Goal: Task Accomplishment & Management: Complete application form

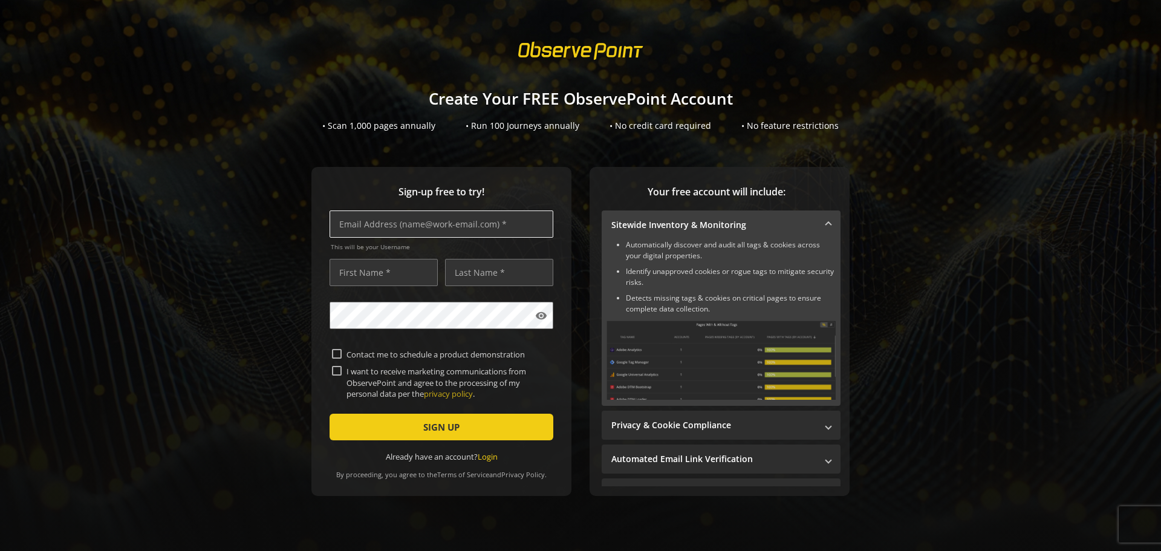
click at [393, 232] on input "text" at bounding box center [442, 224] width 224 height 27
type input "[EMAIL_ADDRESS][DOMAIN_NAME]"
type input "[PERSON_NAME]"
click at [381, 224] on input "[EMAIL_ADDRESS][DOMAIN_NAME]" at bounding box center [442, 224] width 224 height 27
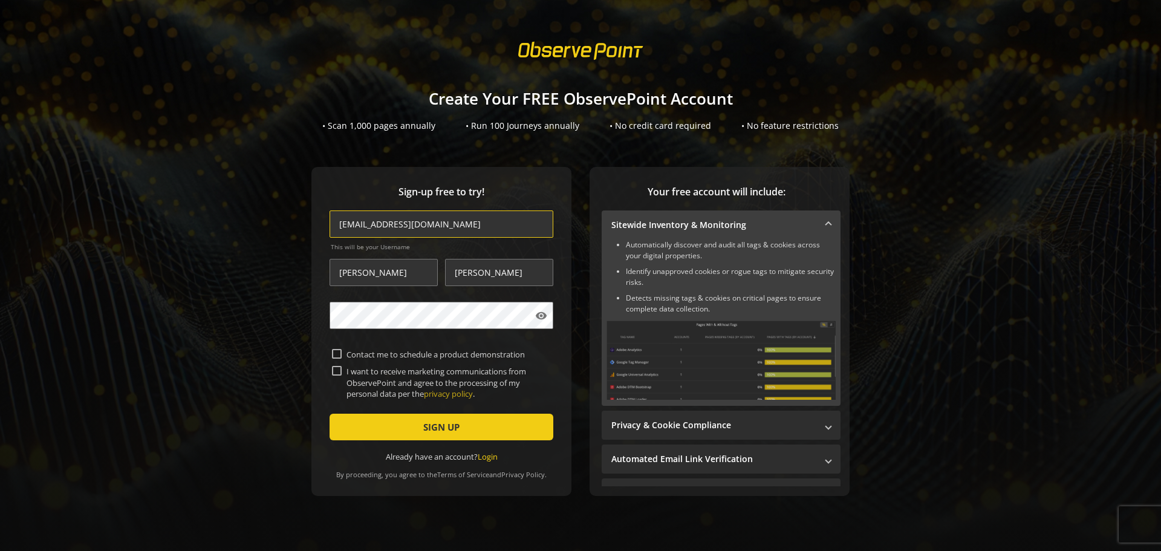
type input "[EMAIL_ADDRESS][DOMAIN_NAME]"
click at [539, 318] on mat-icon "visibility" at bounding box center [541, 316] width 12 height 12
click at [332, 351] on input "Contact me to schedule a product demonstration" at bounding box center [337, 354] width 10 height 10
checkbox input "true"
click at [332, 371] on input "I want to receive marketing communications from ObservePoint and agree to the p…" at bounding box center [337, 371] width 10 height 10
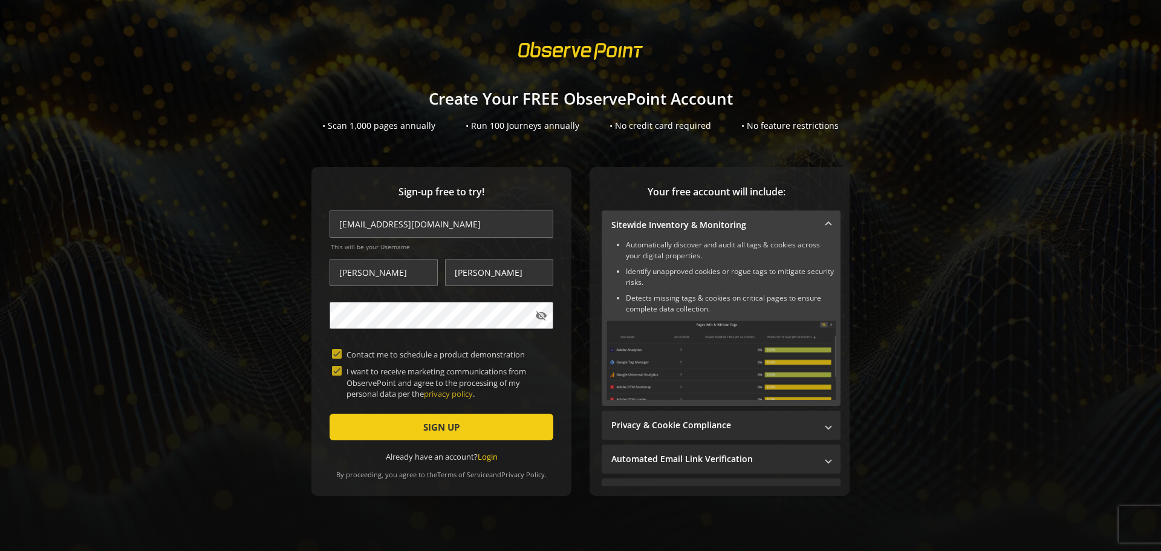
checkbox input "true"
click at [364, 426] on span "submit" at bounding box center [442, 427] width 224 height 29
